Goal: Transaction & Acquisition: Book appointment/travel/reservation

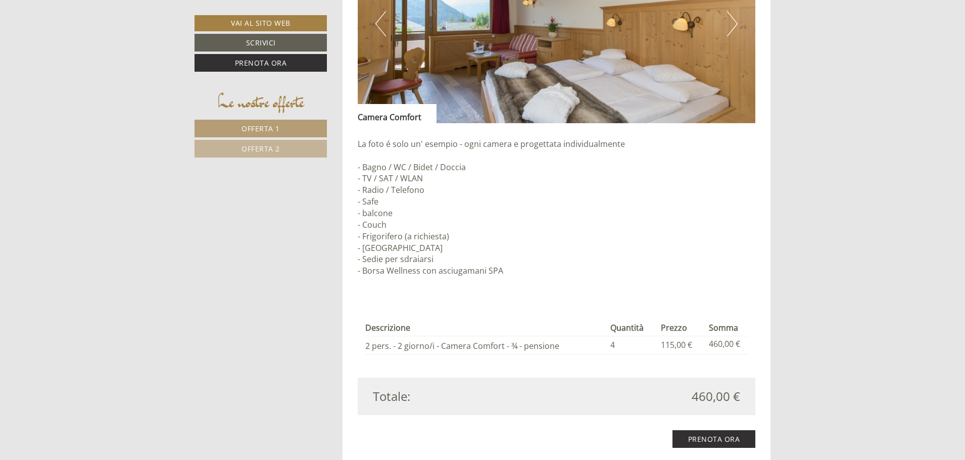
scroll to position [1112, 0]
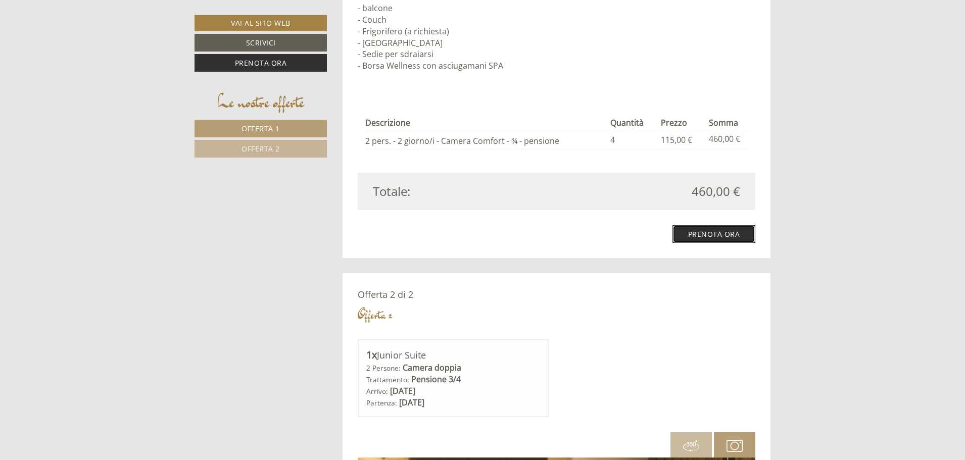
click at [691, 234] on link "Prenota ora" at bounding box center [714, 234] width 83 height 18
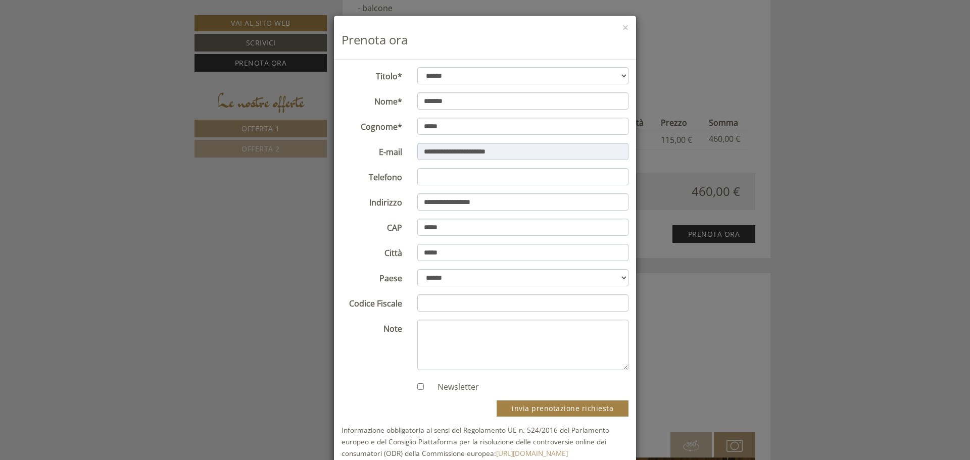
click at [707, 278] on div "**********" at bounding box center [485, 230] width 970 height 460
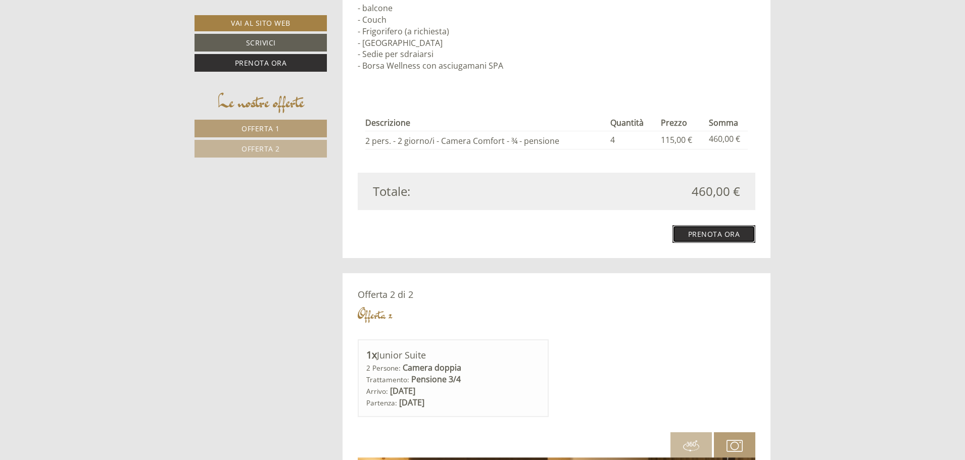
click at [690, 231] on link "Prenota ora" at bounding box center [714, 234] width 83 height 18
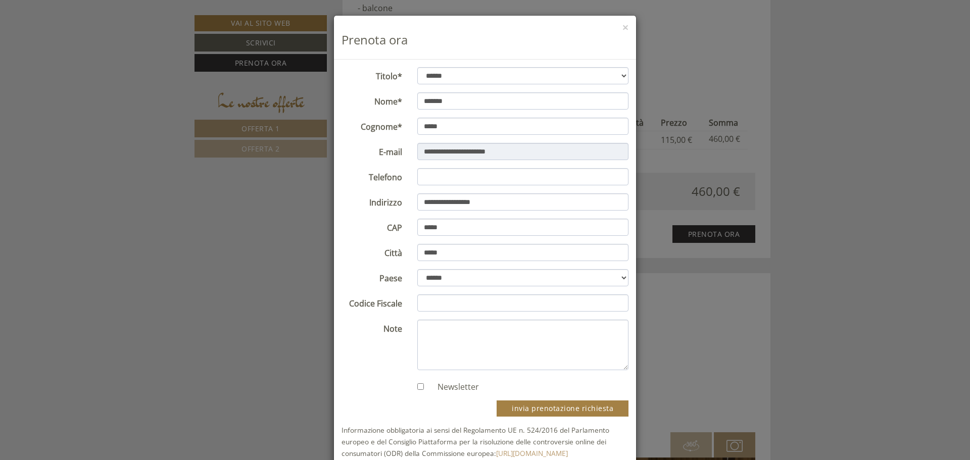
click at [446, 186] on form "**********" at bounding box center [485, 263] width 287 height 392
click at [443, 176] on input "Telefono" at bounding box center [523, 176] width 212 height 17
type input "**********"
click at [437, 299] on input "Codice Fiscale" at bounding box center [523, 303] width 212 height 17
click at [437, 337] on textarea "Note" at bounding box center [523, 345] width 212 height 51
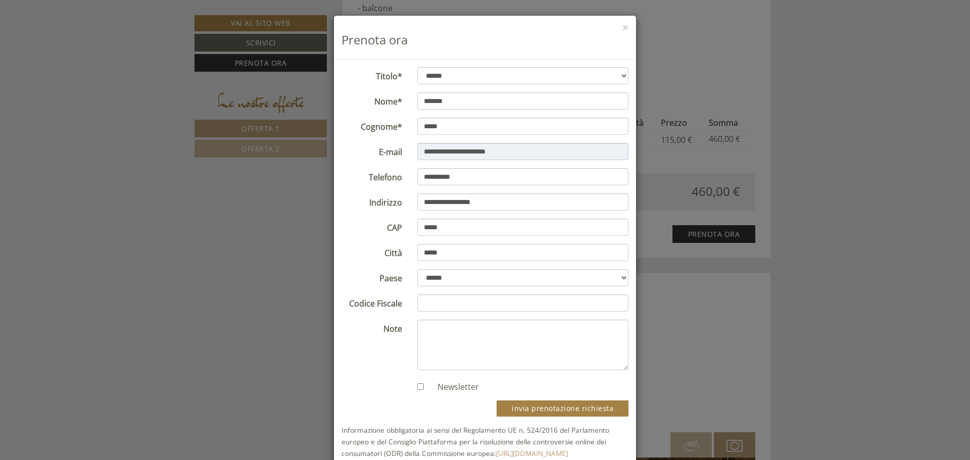
click at [410, 387] on div "Newsletter" at bounding box center [523, 385] width 227 height 15
click at [413, 387] on div "Newsletter" at bounding box center [523, 385] width 227 height 15
click at [472, 320] on textarea "Note" at bounding box center [523, 345] width 212 height 51
click at [470, 306] on input "Codice Fiscale" at bounding box center [523, 303] width 212 height 17
type input "**********"
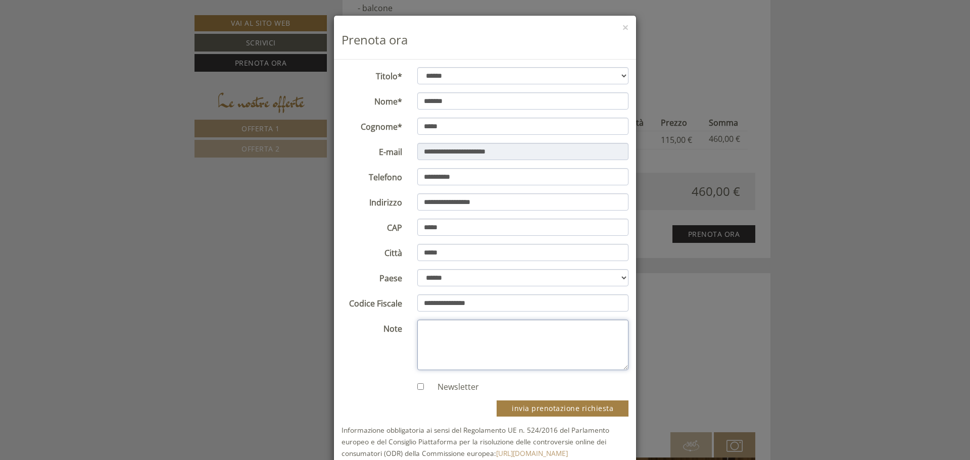
click at [465, 332] on textarea "Note" at bounding box center [523, 345] width 212 height 51
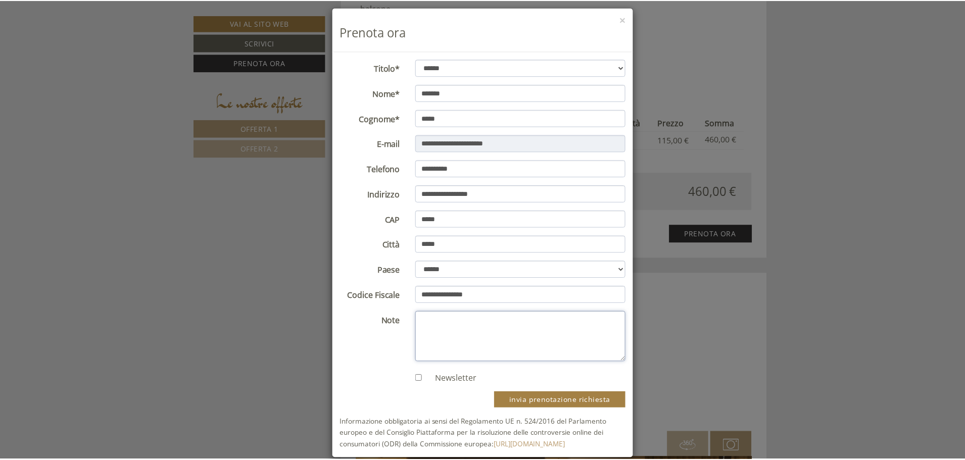
scroll to position [0, 0]
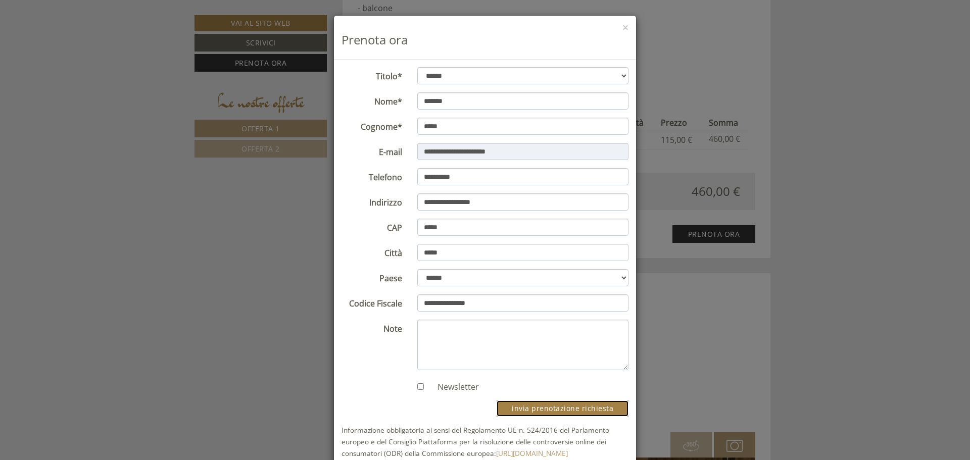
click at [536, 404] on button "invia prenotazione richiesta" at bounding box center [563, 409] width 132 height 16
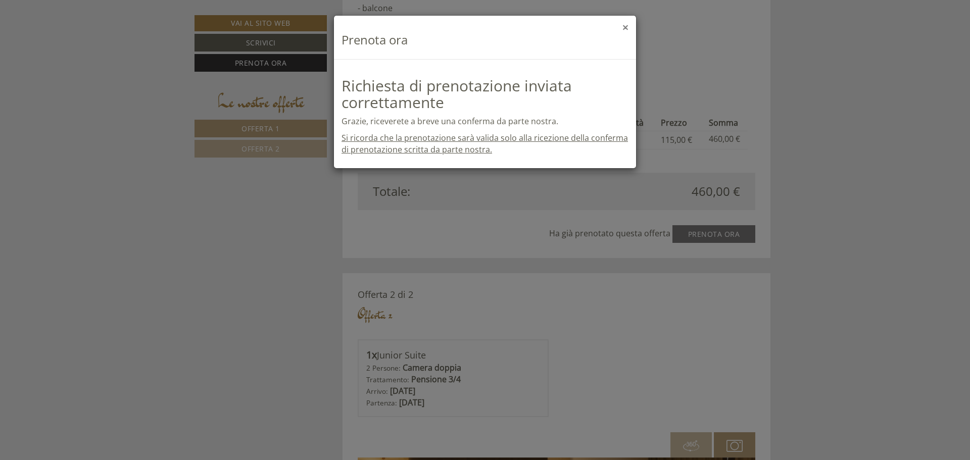
click at [626, 24] on button "×" at bounding box center [626, 27] width 6 height 11
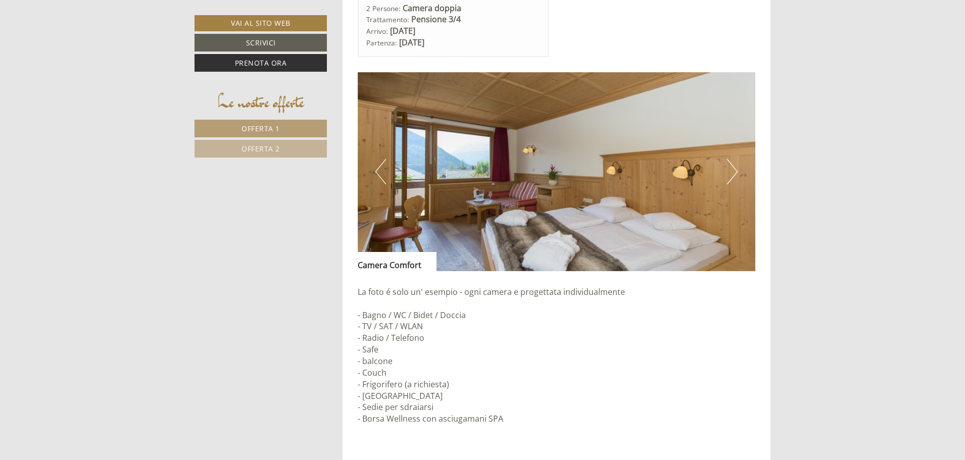
scroll to position [758, 0]
click at [729, 170] on button "Next" at bounding box center [732, 172] width 11 height 25
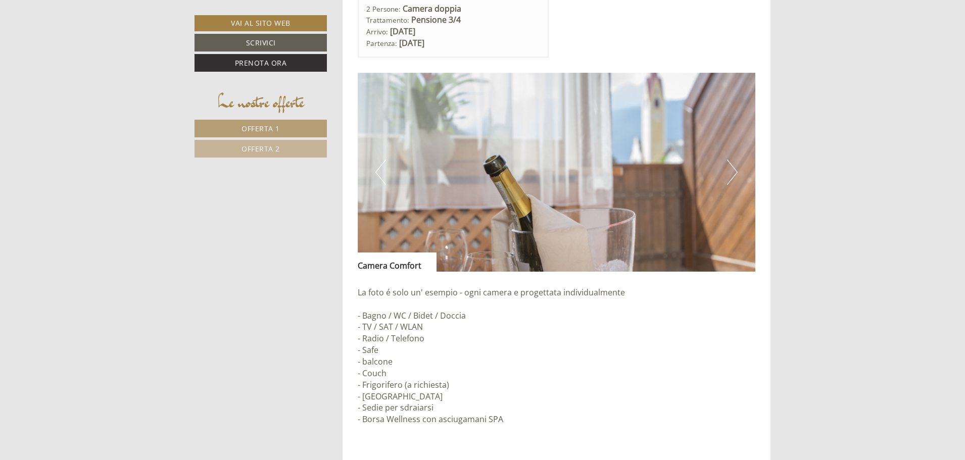
click at [729, 170] on button "Next" at bounding box center [732, 172] width 11 height 25
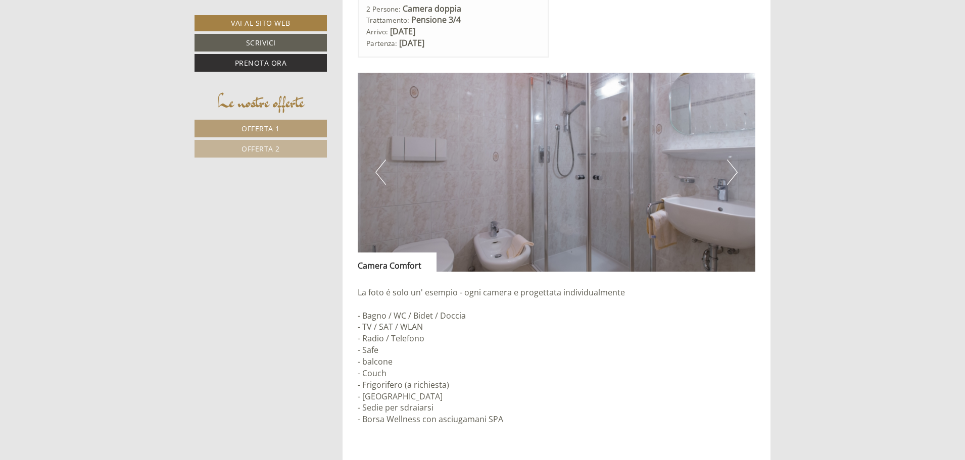
click at [729, 170] on button "Next" at bounding box center [732, 172] width 11 height 25
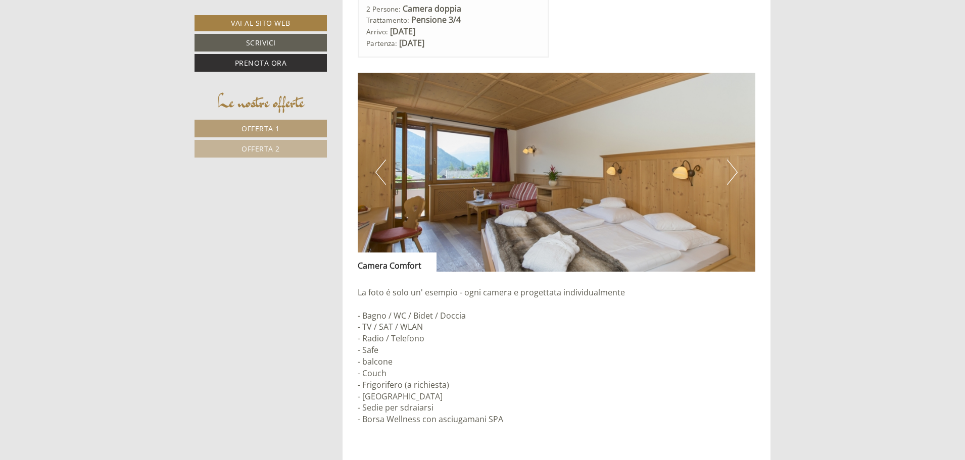
click at [729, 170] on button "Next" at bounding box center [732, 172] width 11 height 25
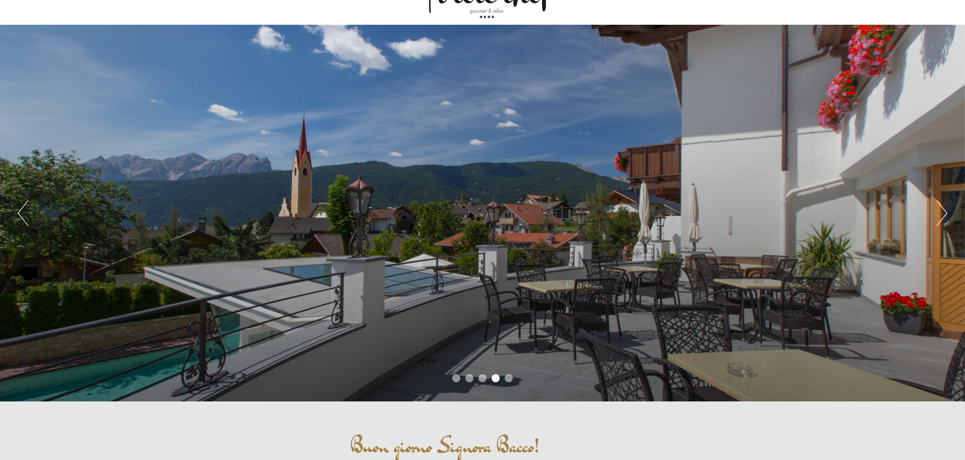
scroll to position [51, 0]
click at [945, 213] on button "Next" at bounding box center [942, 213] width 11 height 25
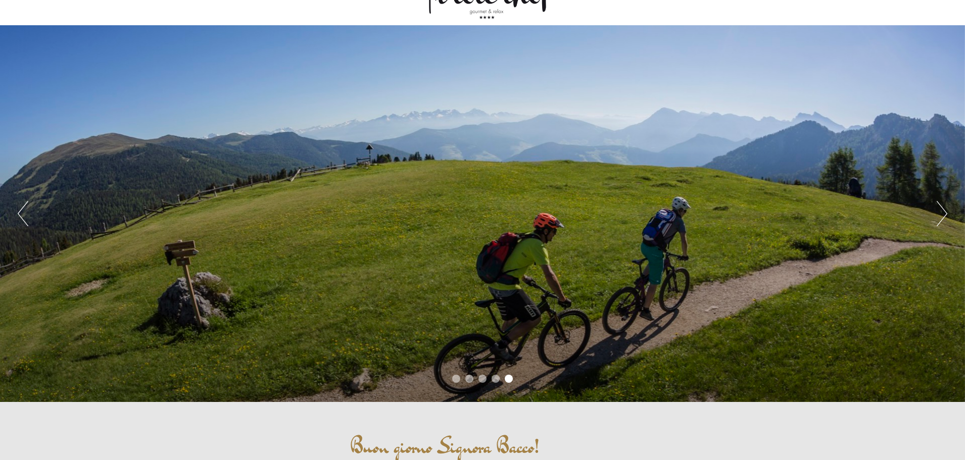
click at [945, 213] on button "Next" at bounding box center [942, 213] width 11 height 25
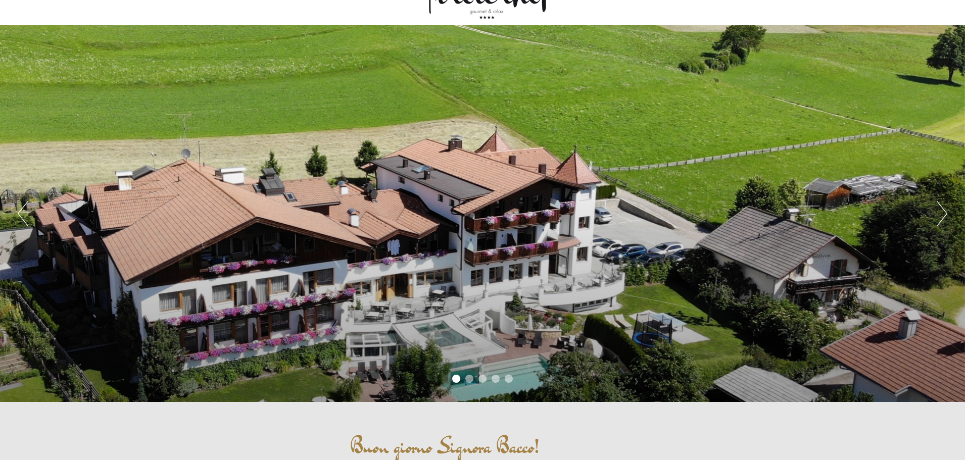
click at [945, 213] on button "Next" at bounding box center [942, 213] width 11 height 25
